Goal: Information Seeking & Learning: Find specific fact

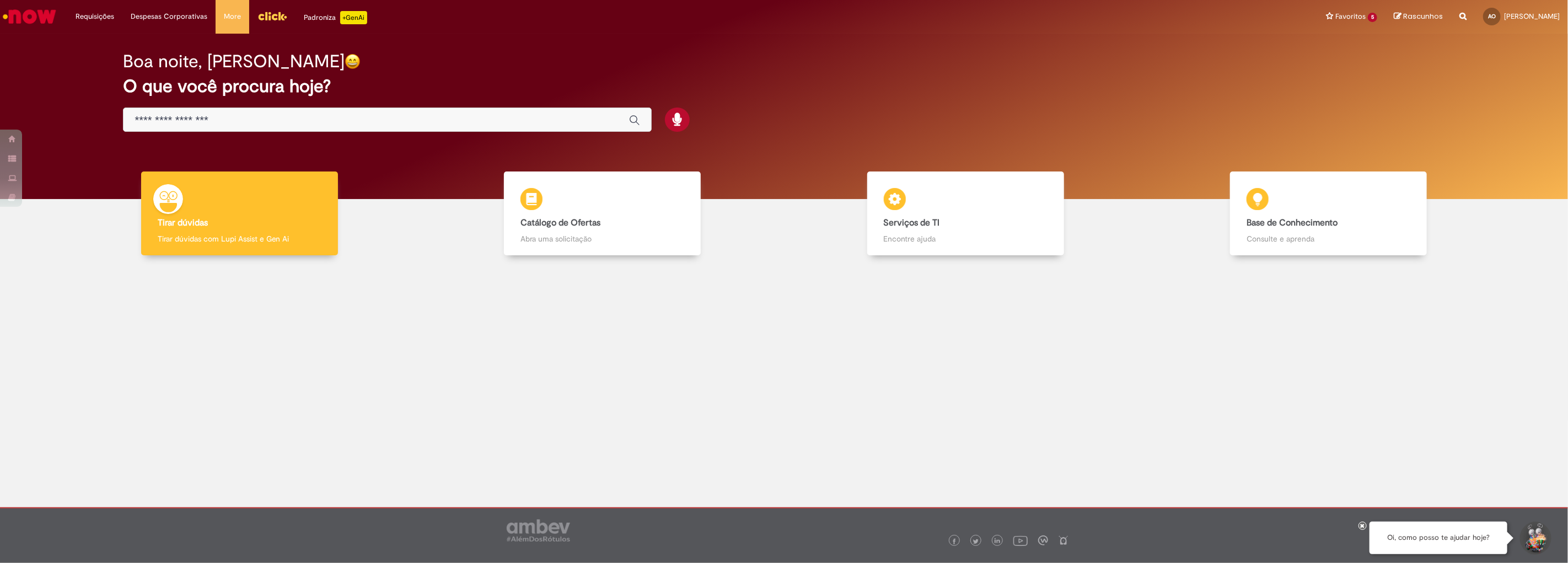
click at [293, 123] on input "Basta digitar aqui" at bounding box center [376, 120] width 484 height 12
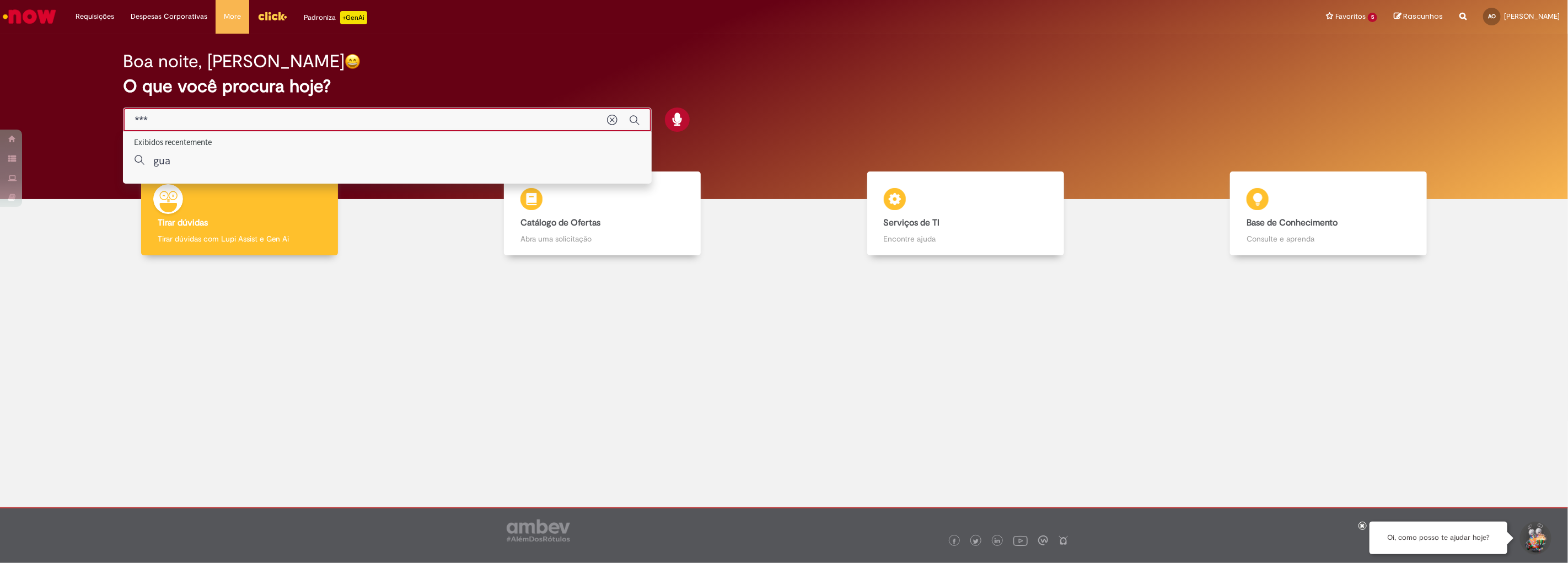
type input "****"
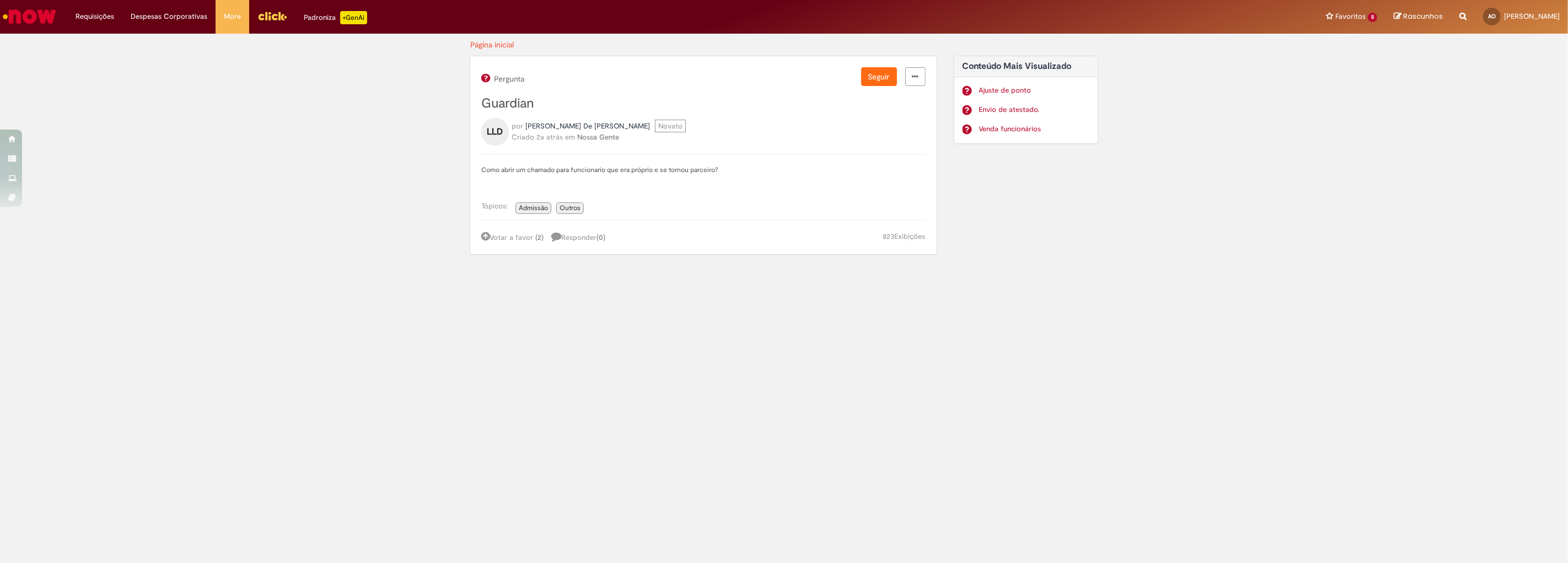
click at [47, 12] on img "Ir para a Homepage" at bounding box center [30, 16] width 57 height 22
